Goal: Transaction & Acquisition: Purchase product/service

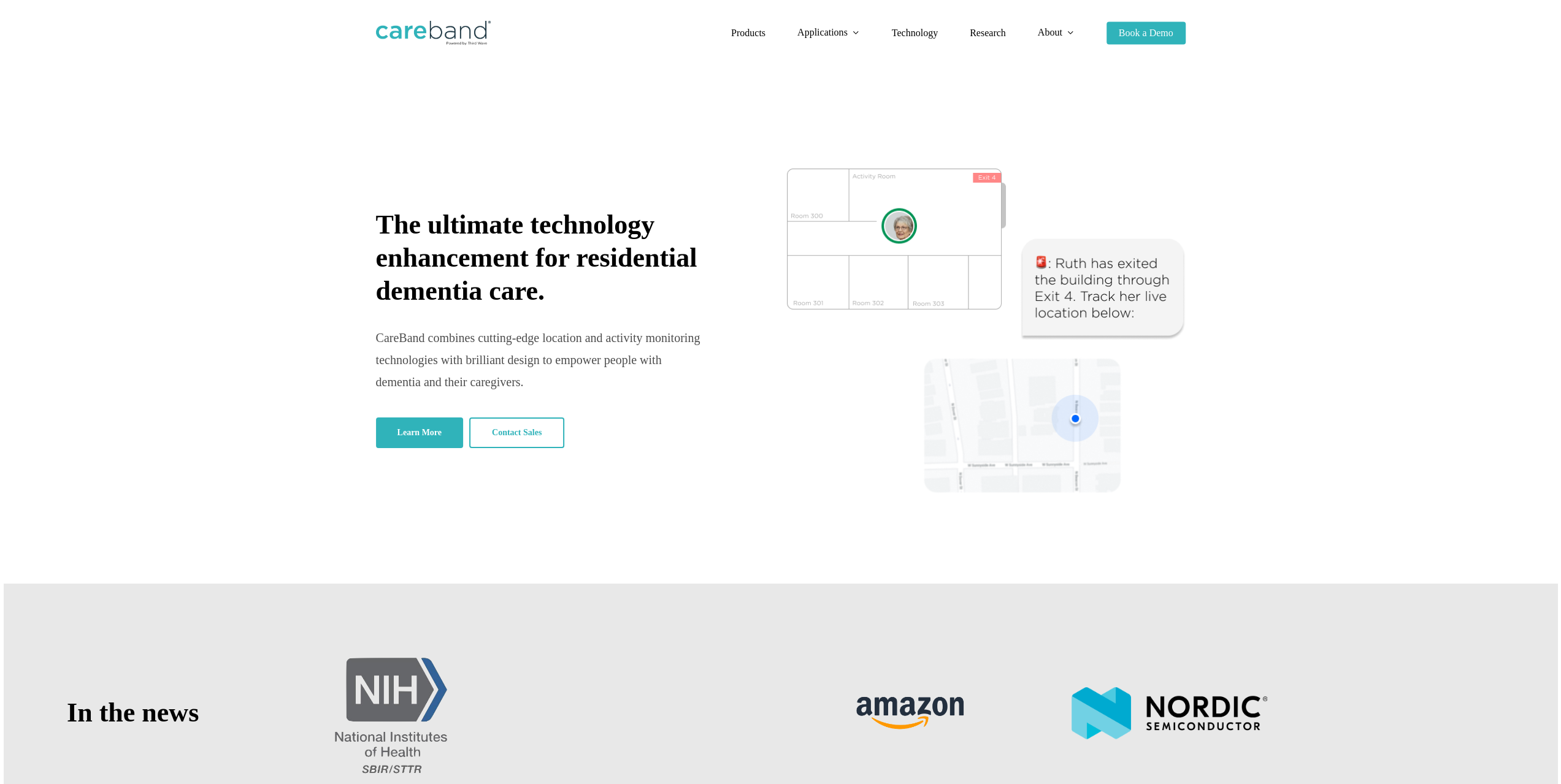
click at [735, 34] on span "Products" at bounding box center [748, 32] width 34 height 10
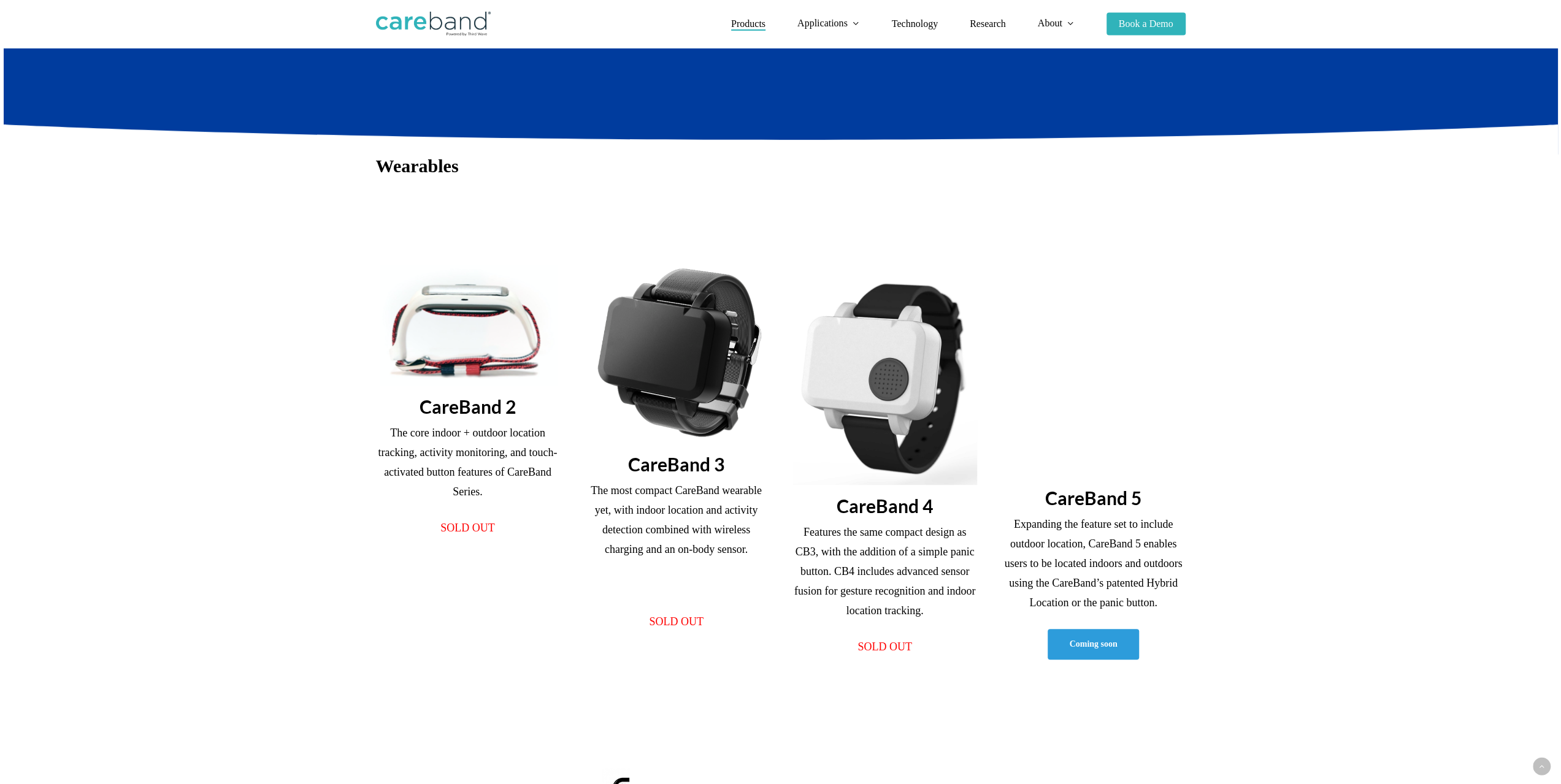
scroll to position [307, 0]
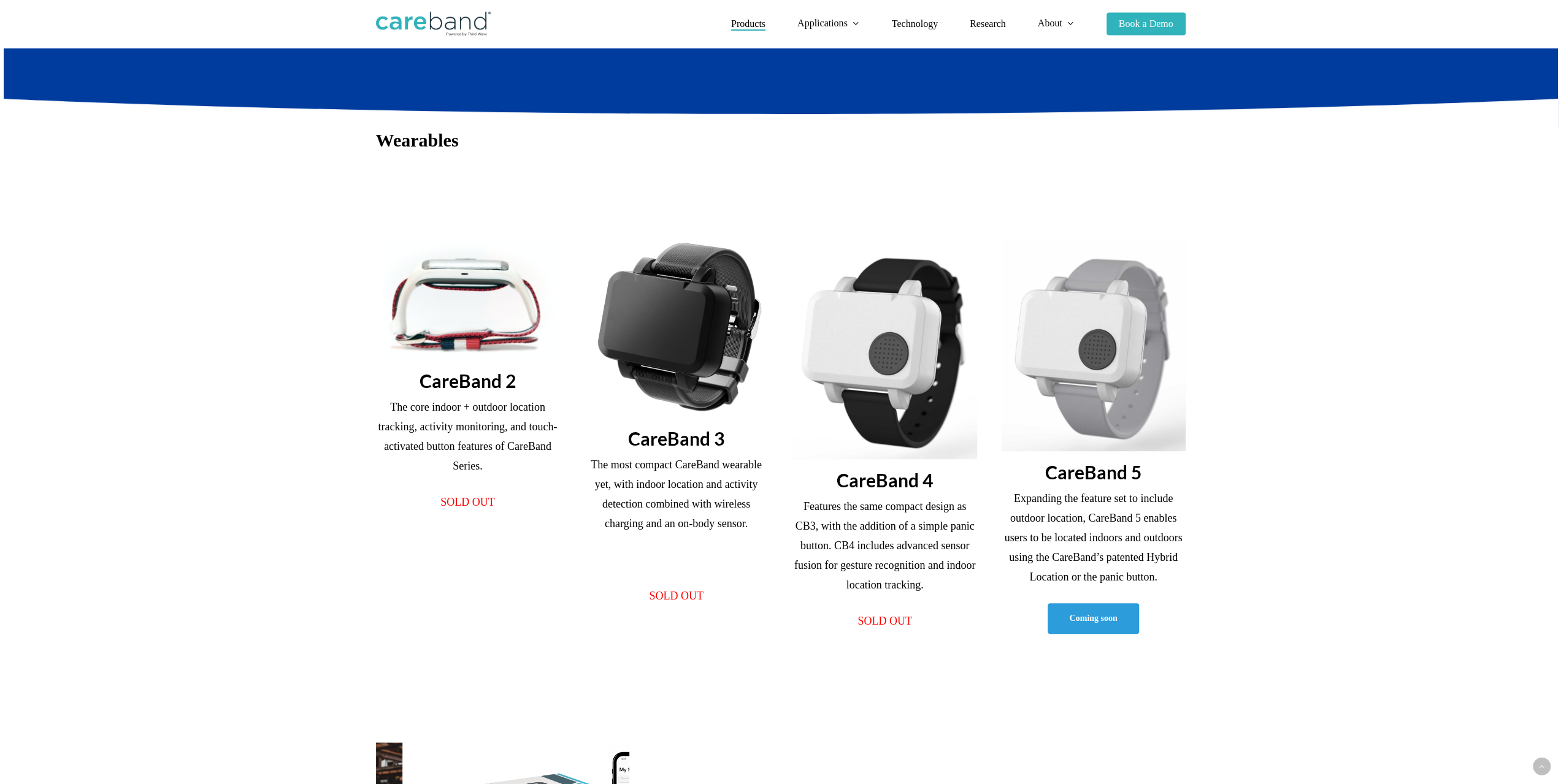
click at [1076, 357] on img at bounding box center [1093, 345] width 184 height 213
click at [1087, 613] on span "Coming soon" at bounding box center [1092, 617] width 48 height 12
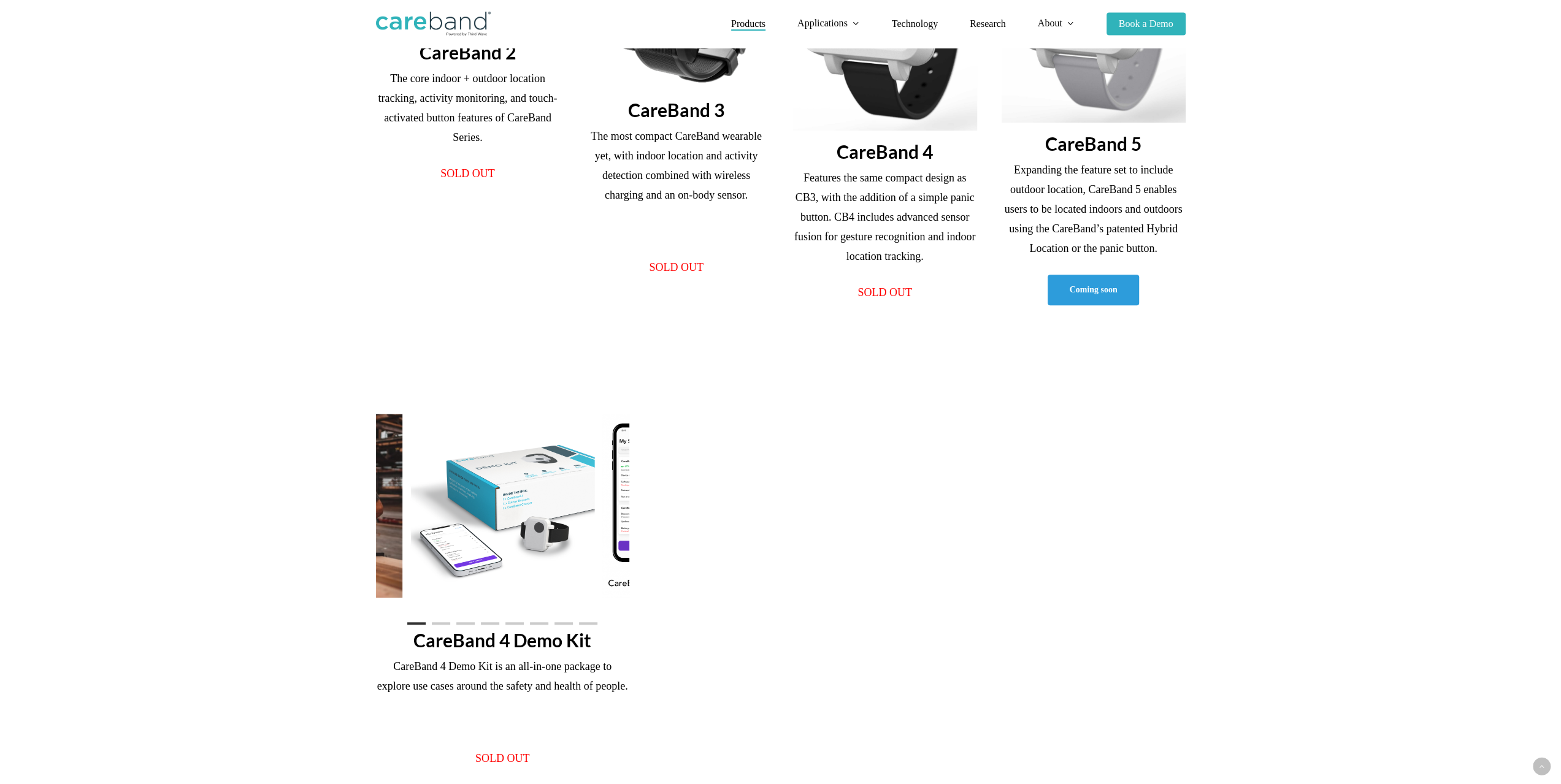
scroll to position [736, 0]
